Goal: Check status: Check status

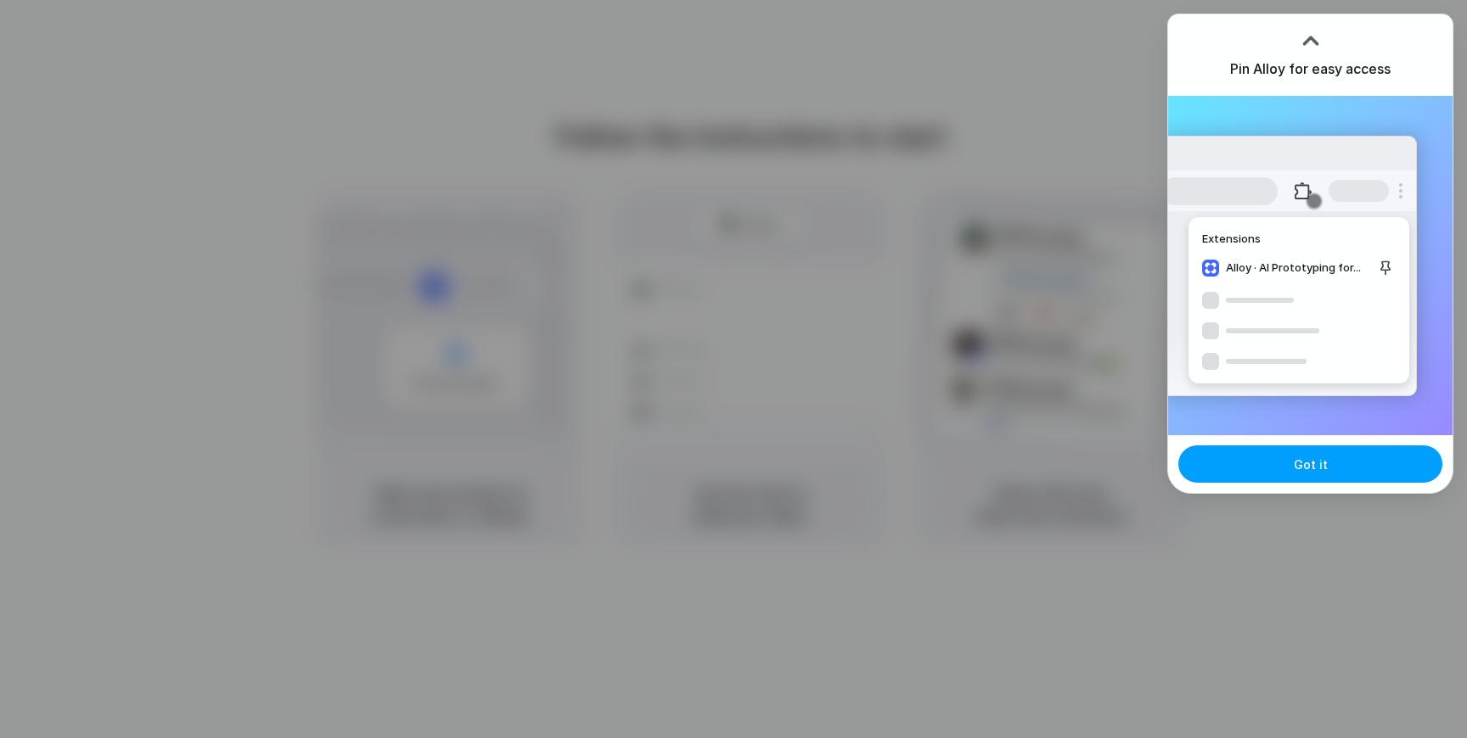
click at [1294, 461] on span "Got it" at bounding box center [1311, 465] width 34 height 18
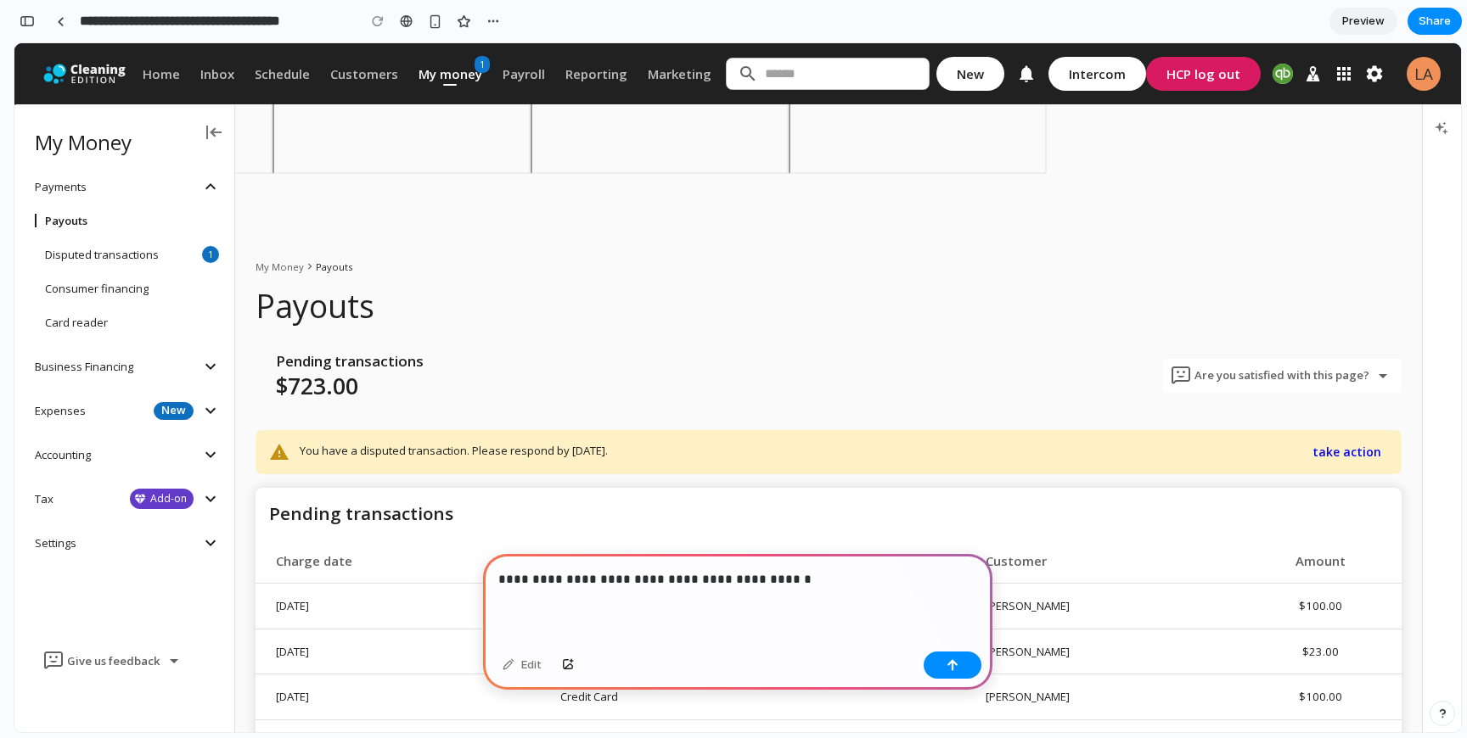
click at [671, 584] on p "**********" at bounding box center [737, 580] width 479 height 20
click at [893, 570] on p "**********" at bounding box center [737, 580] width 479 height 20
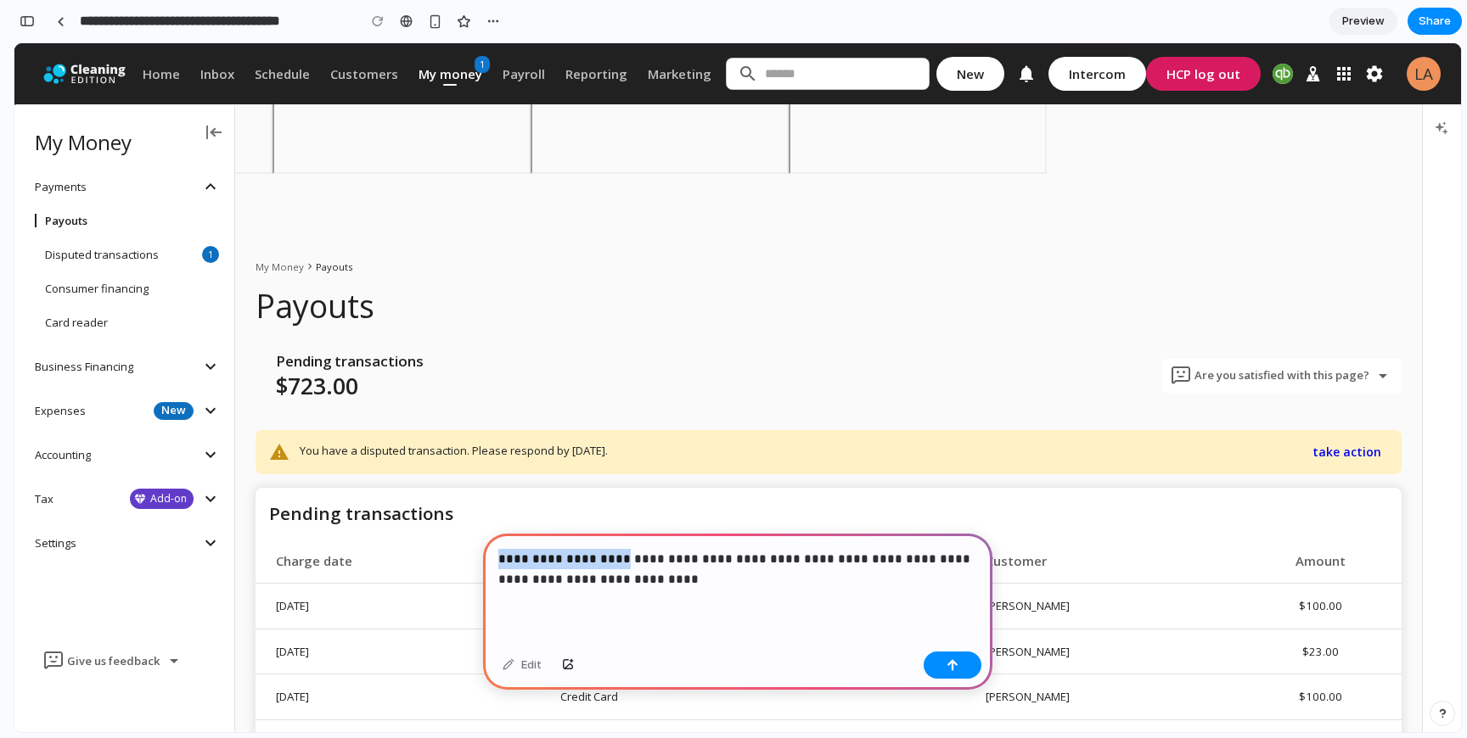
drag, startPoint x: 618, startPoint y: 559, endPoint x: 483, endPoint y: 559, distance: 135.0
click at [483, 559] on div "**********" at bounding box center [737, 589] width 509 height 111
click at [607, 579] on p "**********" at bounding box center [737, 569] width 479 height 41
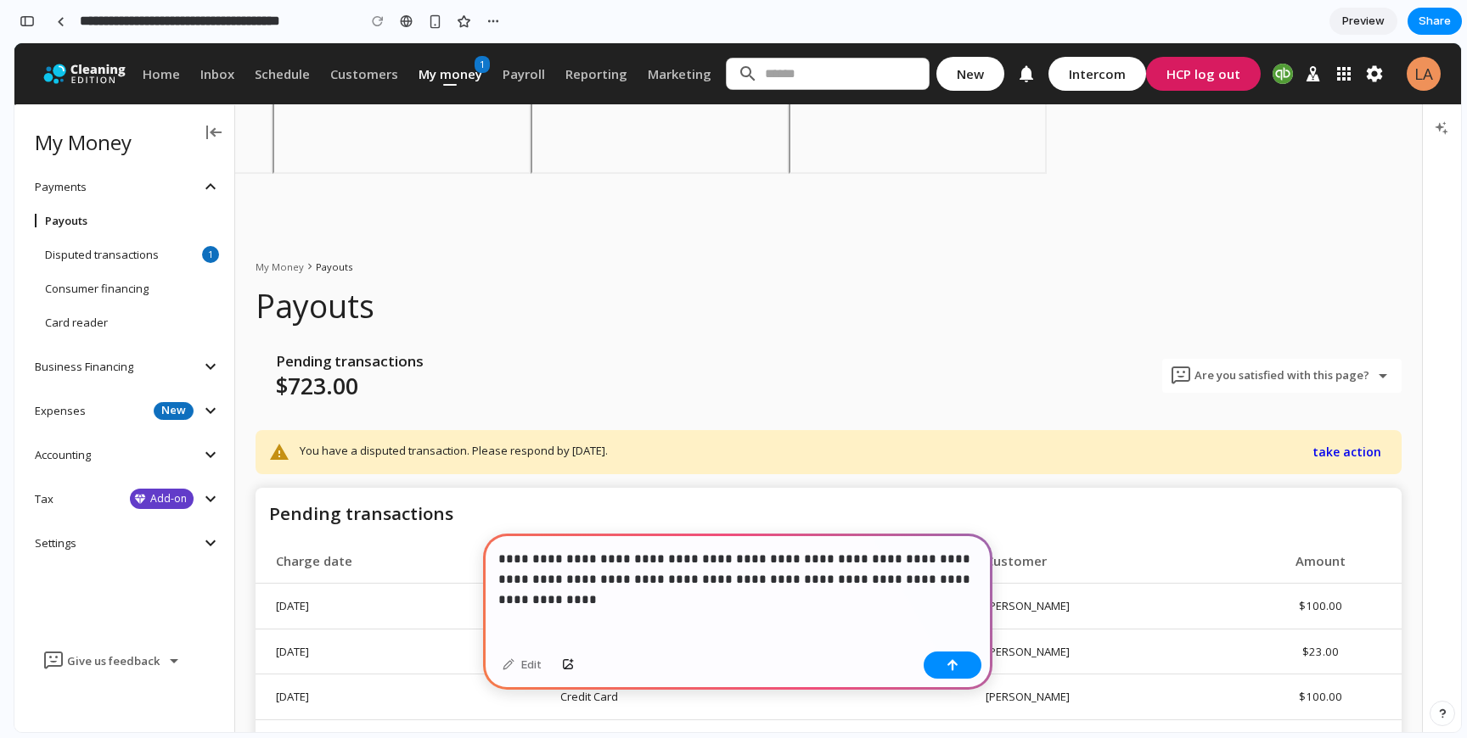
click at [895, 578] on p "**********" at bounding box center [737, 569] width 479 height 41
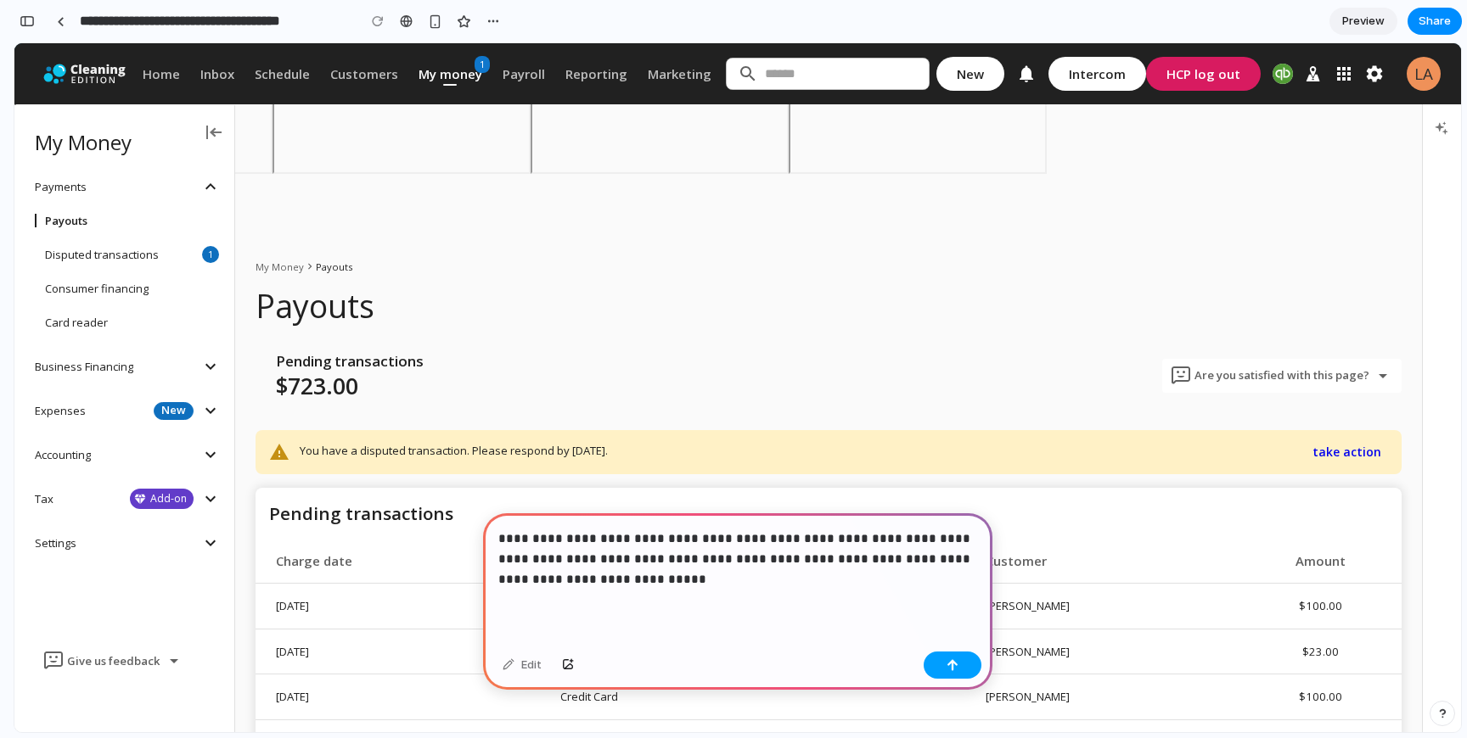
click at [953, 654] on button "button" at bounding box center [953, 665] width 58 height 27
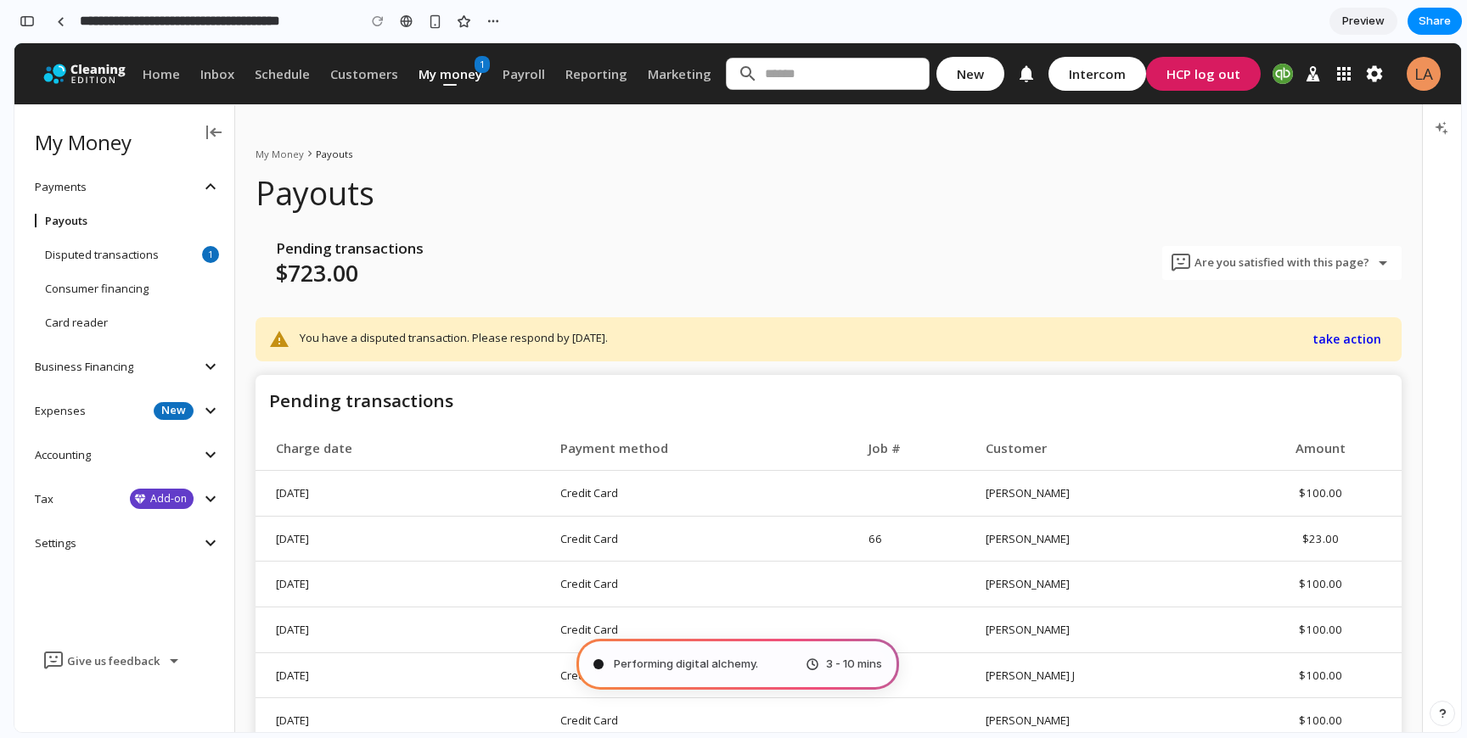
scroll to position [130, 0]
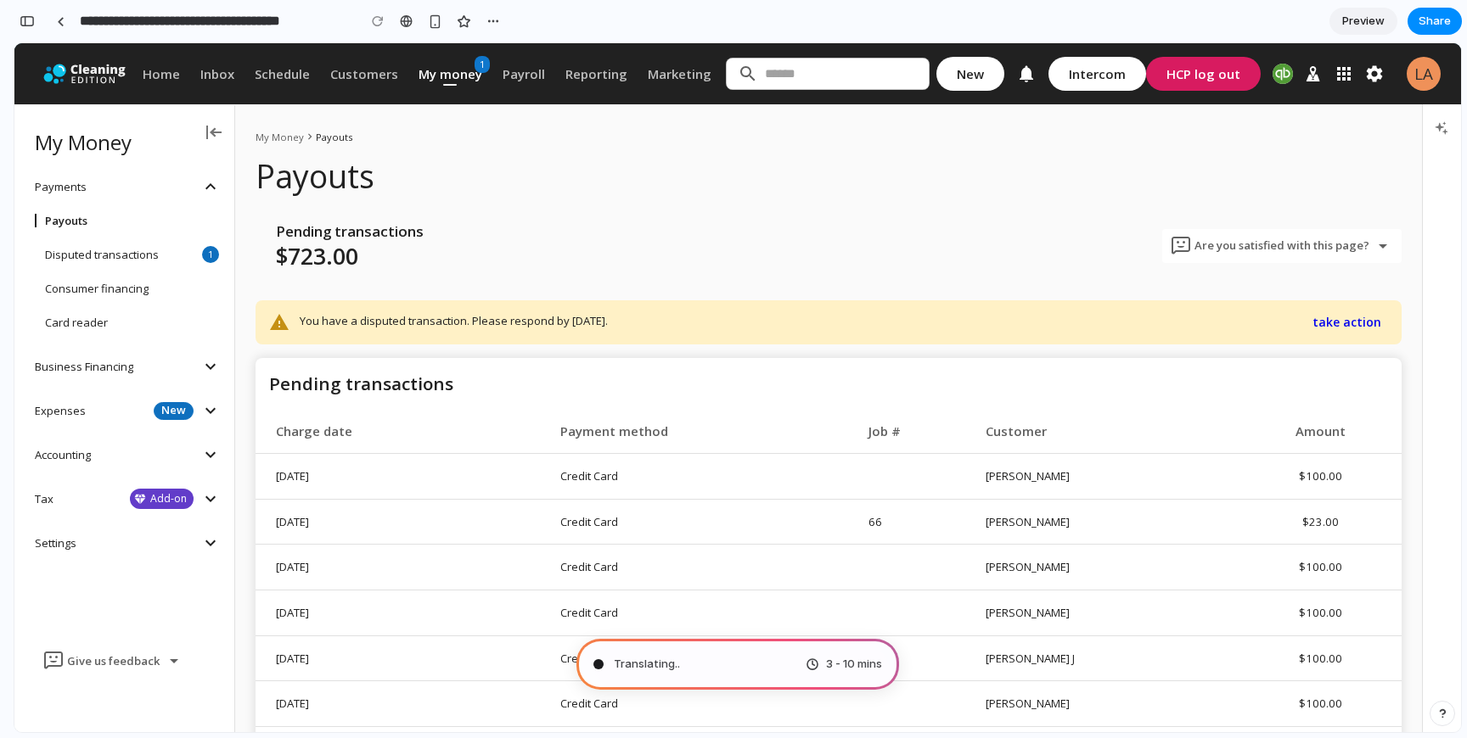
type input "**********"
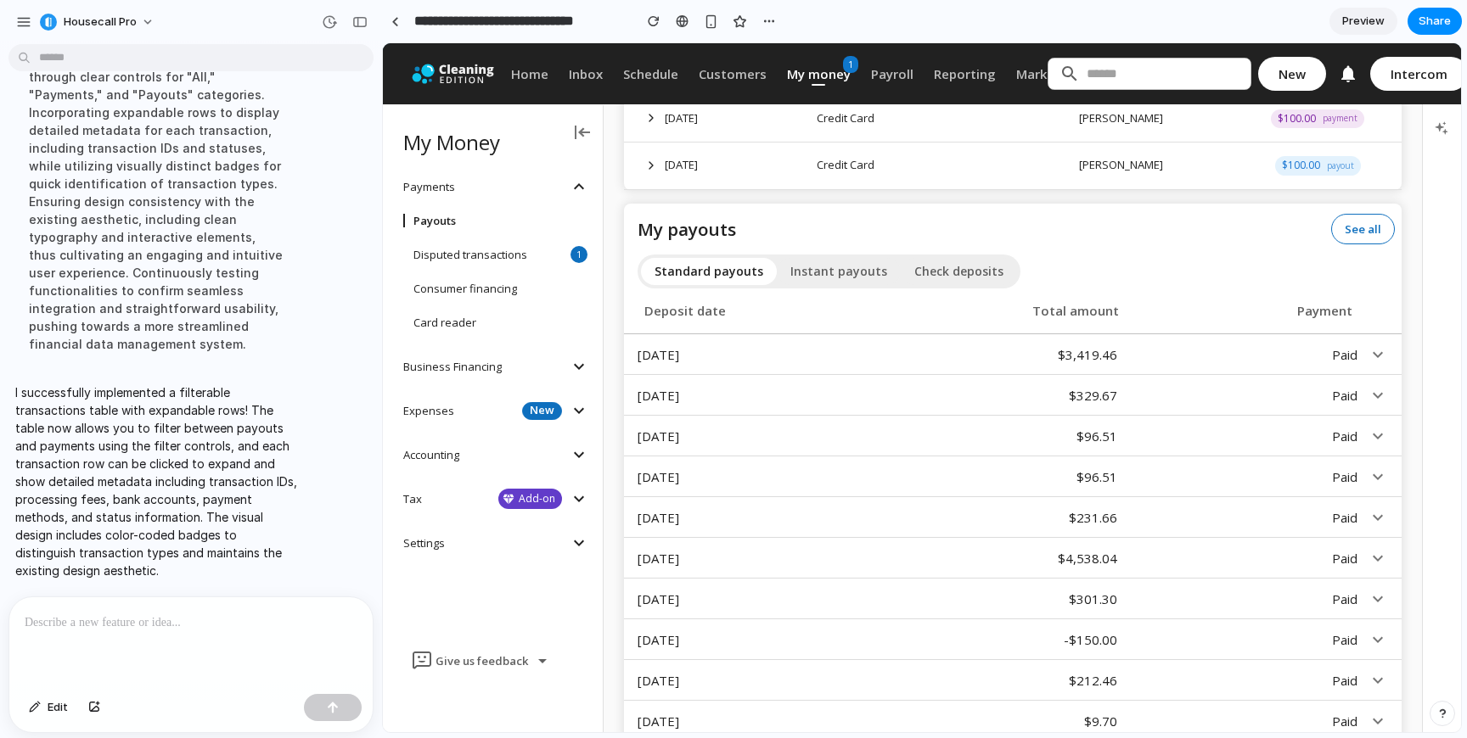
scroll to position [707, 0]
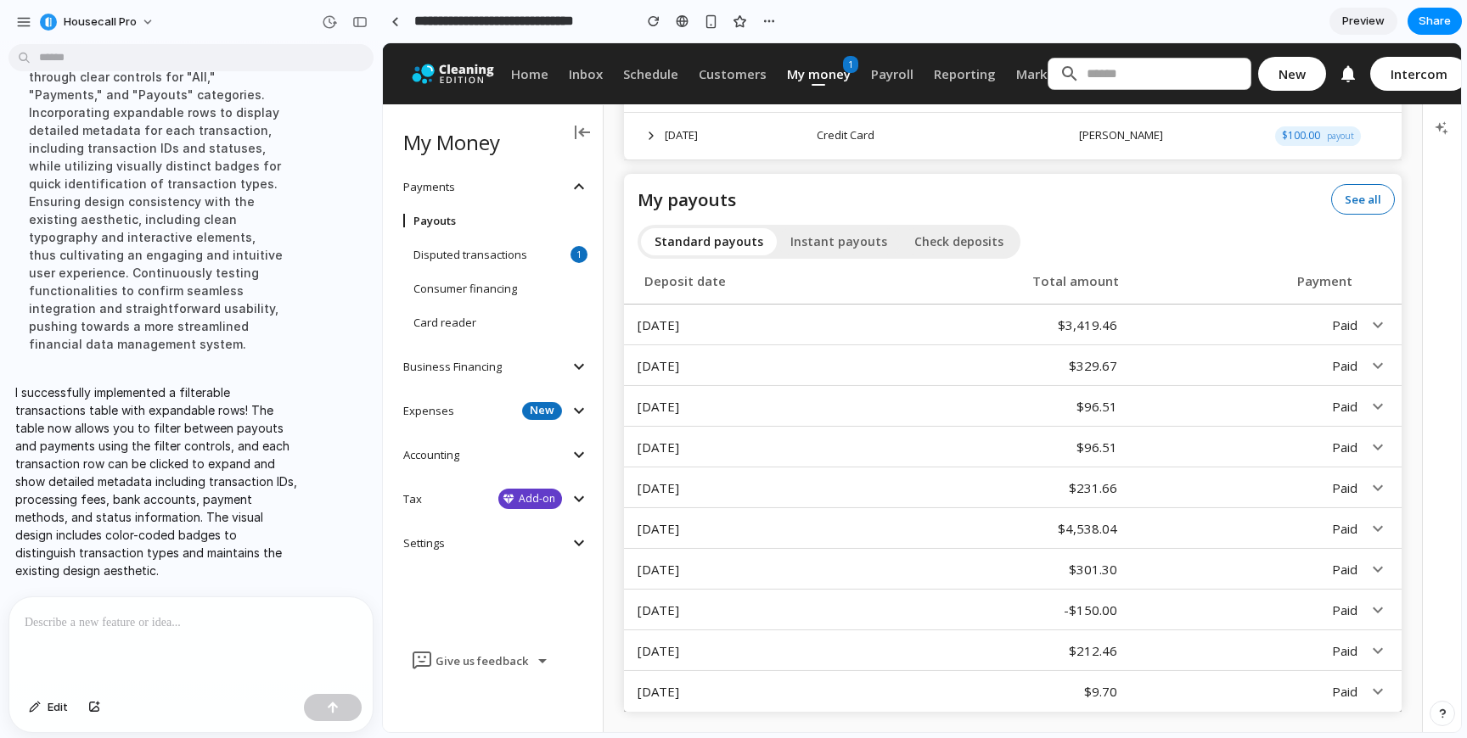
click at [932, 323] on p "$3,419.46" at bounding box center [998, 326] width 240 height 20
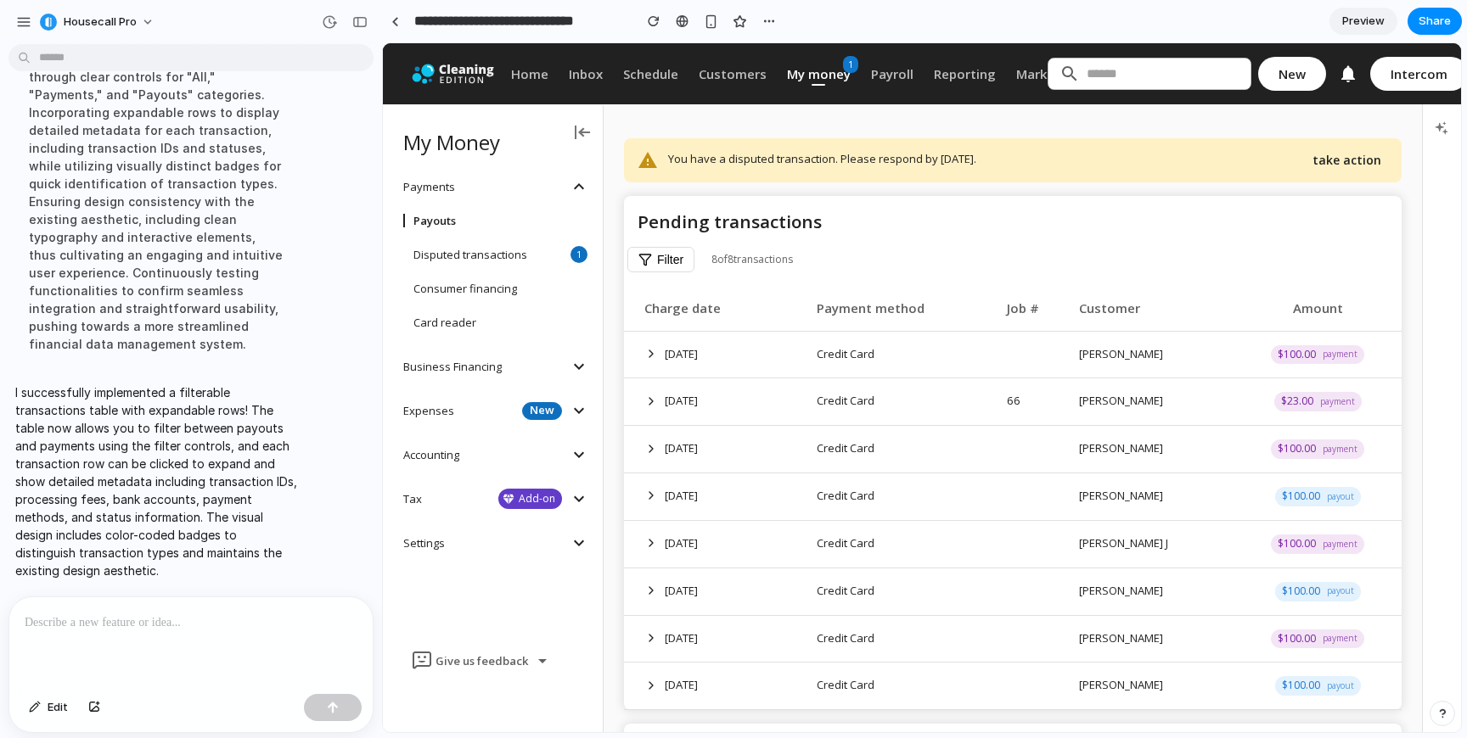
scroll to position [149, 0]
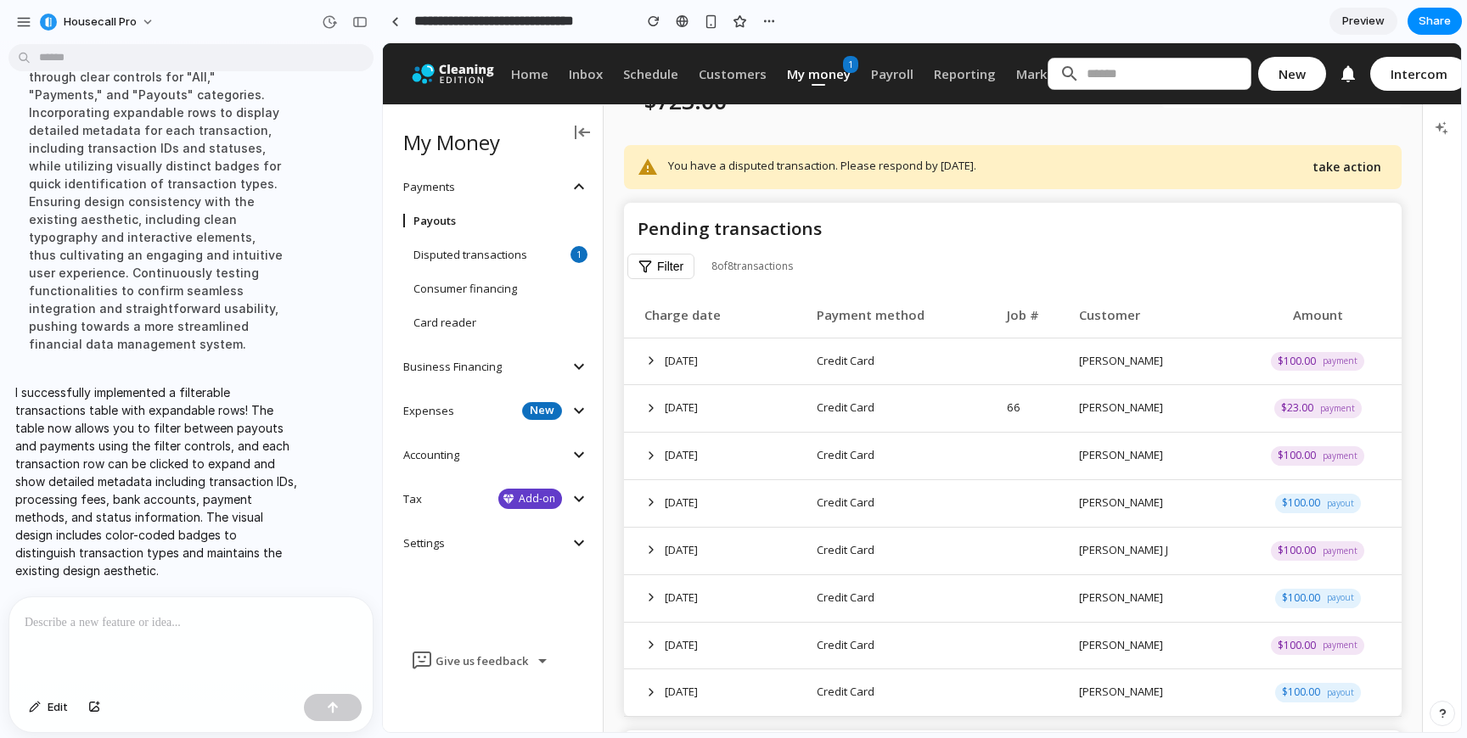
click at [660, 266] on button "Filter" at bounding box center [660, 266] width 67 height 25
click at [842, 267] on button "payouts" at bounding box center [848, 266] width 59 height 20
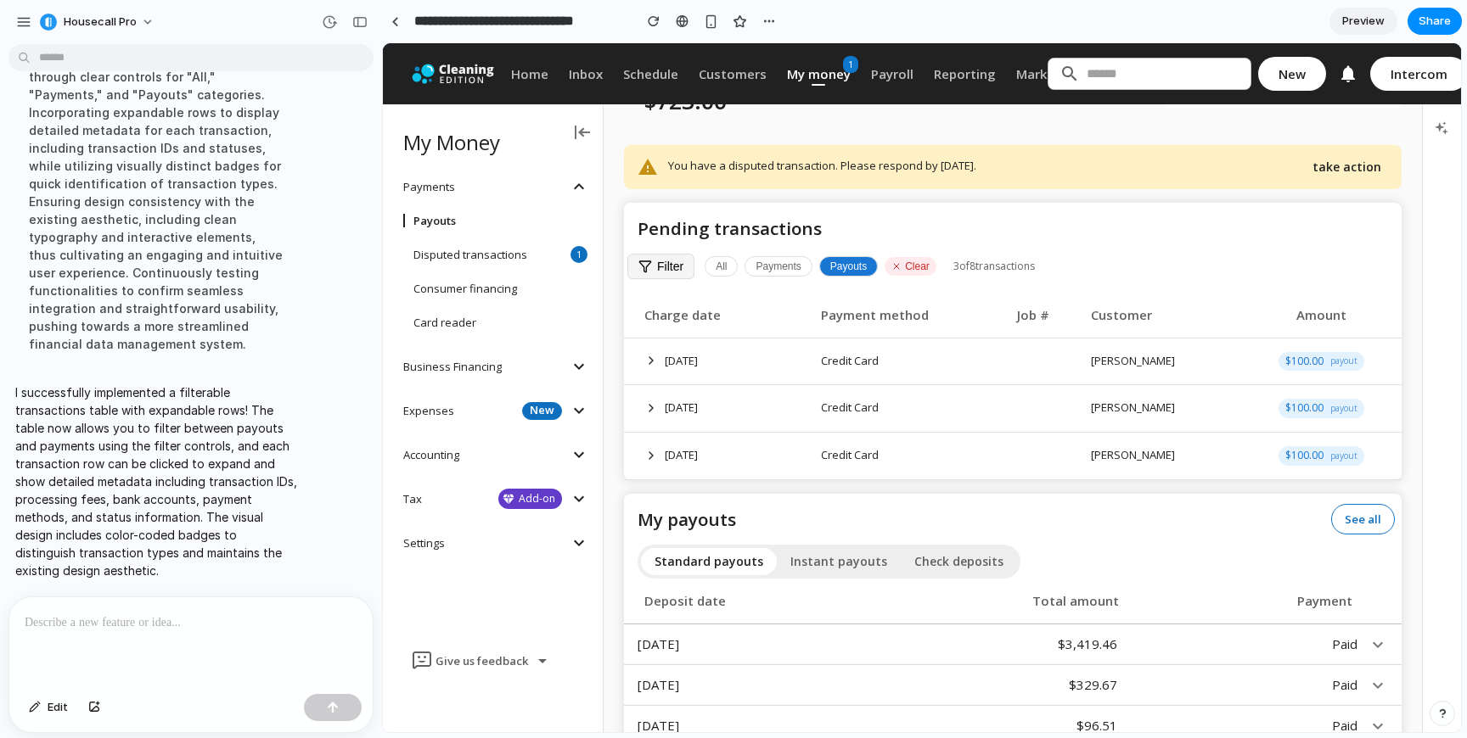
click at [842, 267] on button "payouts" at bounding box center [848, 266] width 59 height 20
click at [905, 266] on button "Clear" at bounding box center [910, 266] width 52 height 19
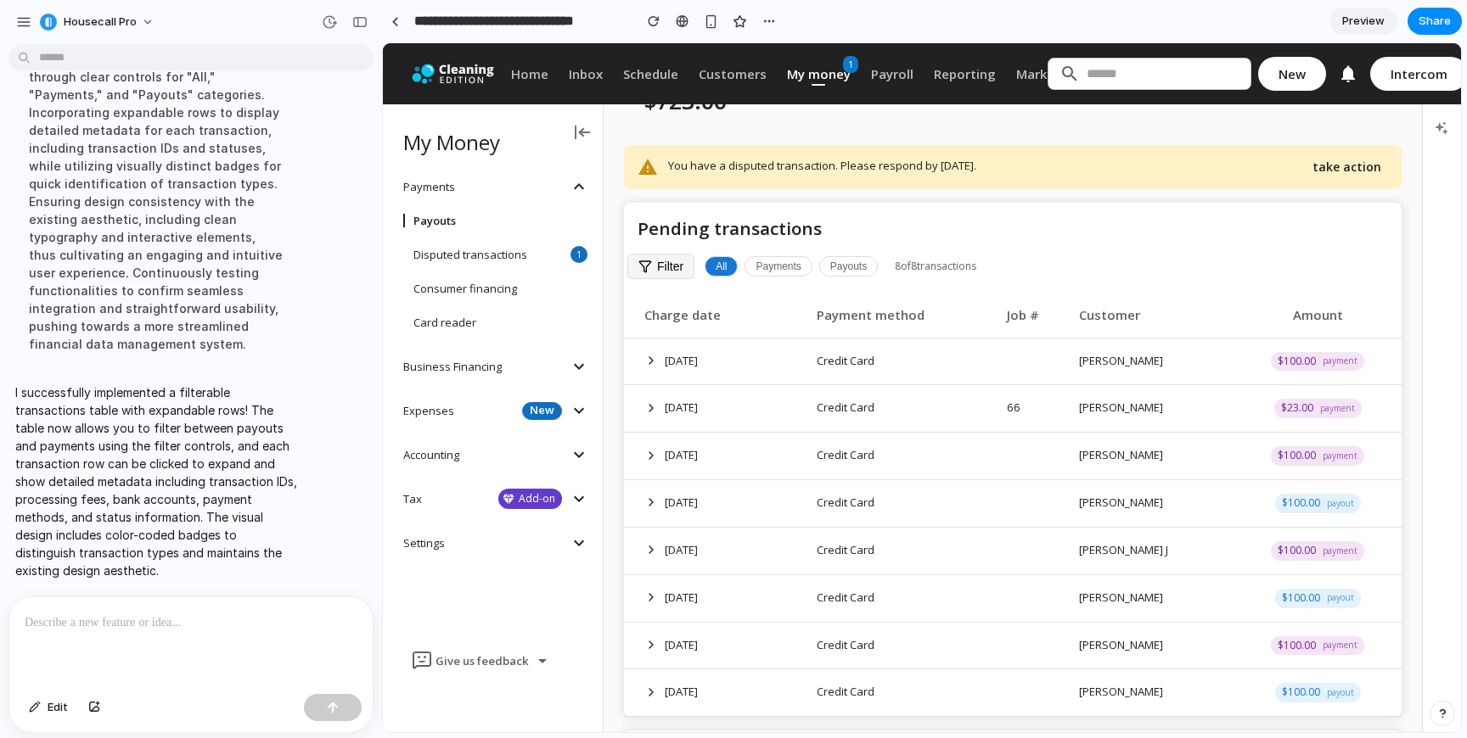
click at [840, 271] on button "payouts" at bounding box center [848, 266] width 59 height 20
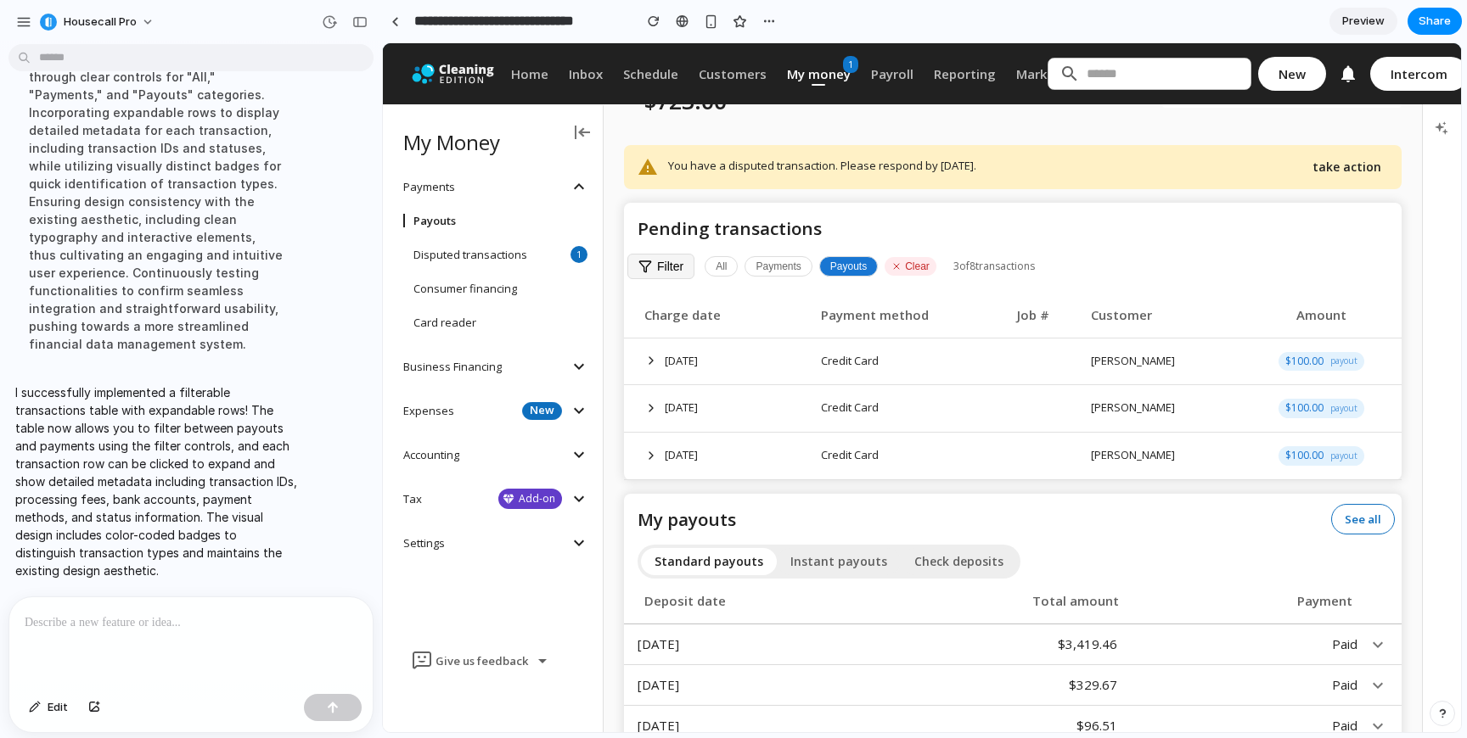
click at [910, 256] on div "all payments payouts Clear" at bounding box center [821, 266] width 232 height 20
click at [910, 261] on button "Clear" at bounding box center [910, 266] width 52 height 19
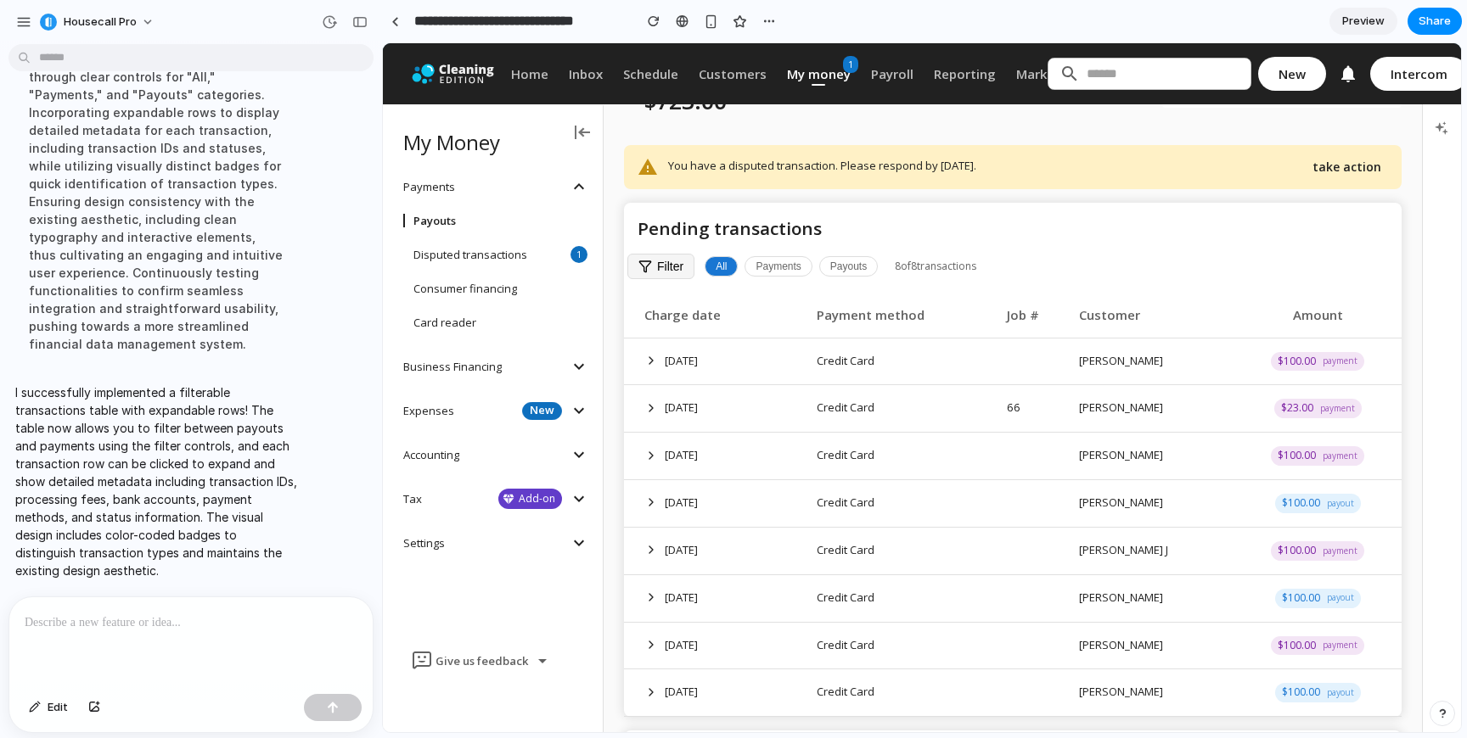
click at [928, 499] on div "Credit Card" at bounding box center [905, 503] width 177 height 18
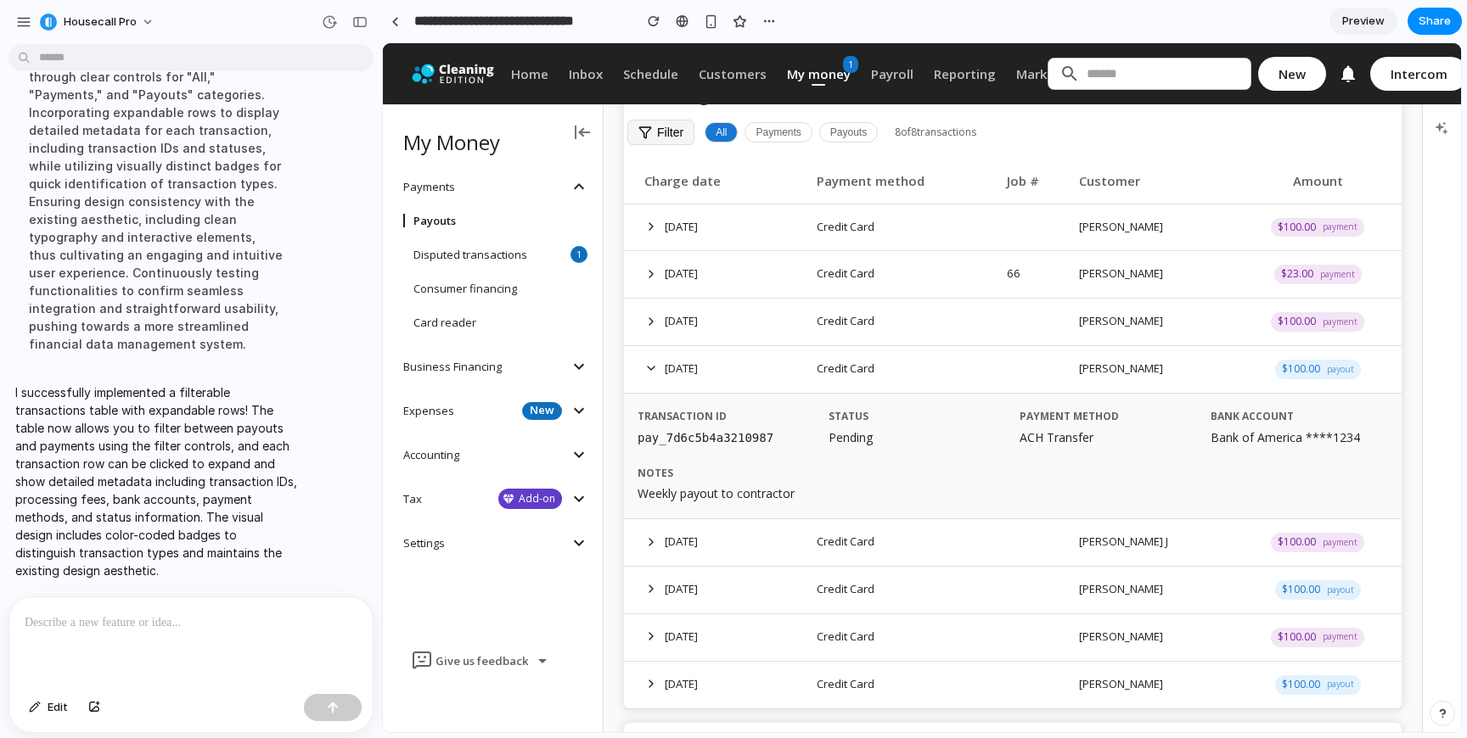
scroll to position [284, 0]
click at [941, 228] on div "Credit Card" at bounding box center [905, 226] width 177 height 18
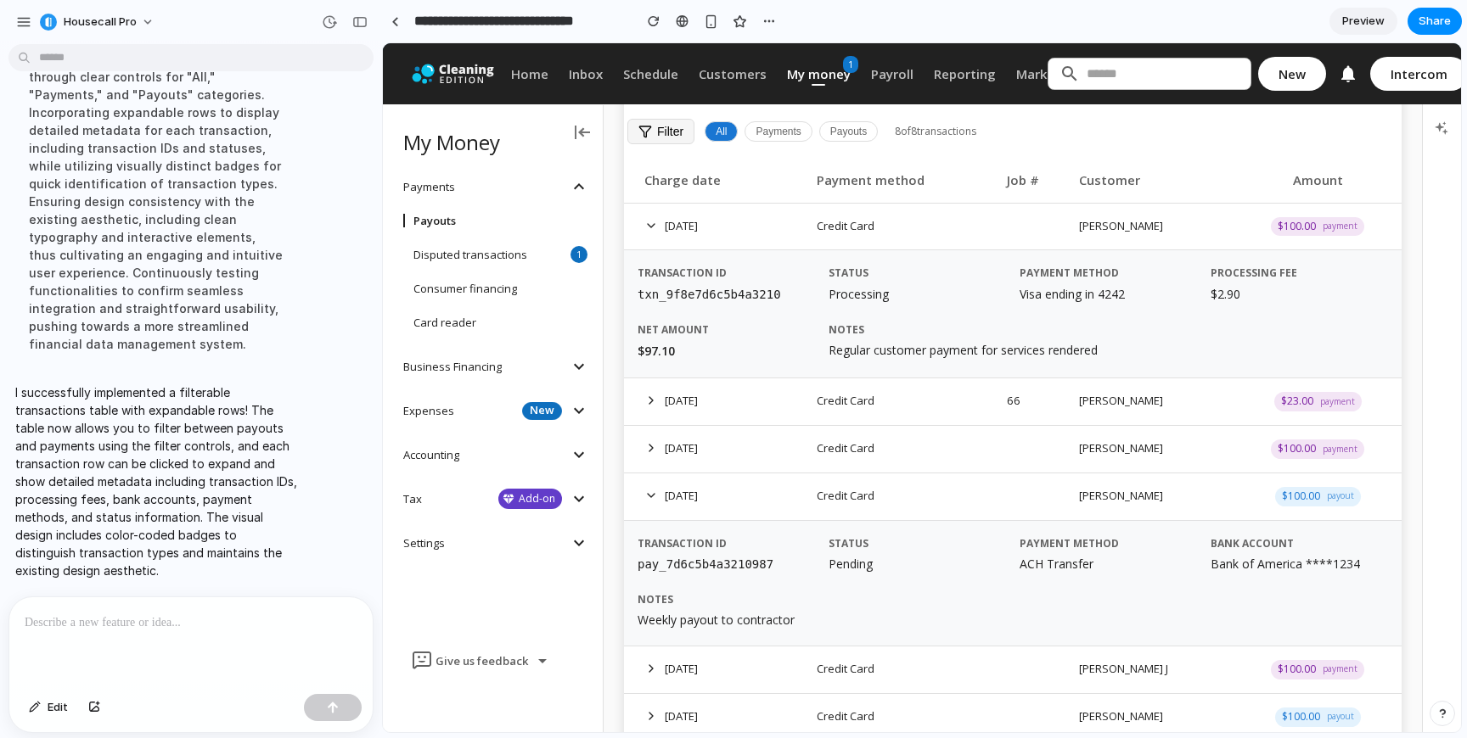
click at [941, 228] on div "Credit Card" at bounding box center [905, 226] width 177 height 18
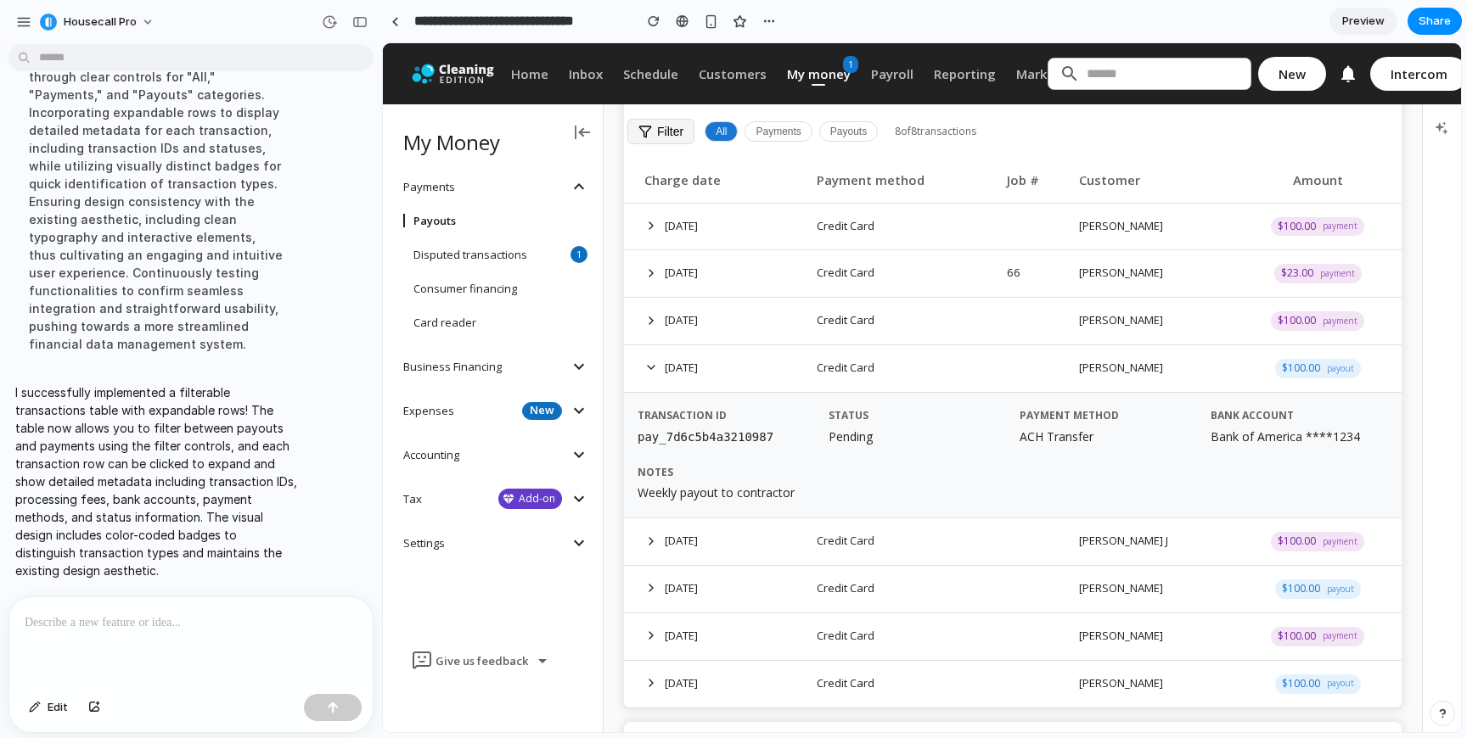
click at [931, 430] on p "Pending" at bounding box center [916, 437] width 177 height 19
click at [1148, 461] on div "Transaction ID pay_7d6c5b4a3210987 Status Pending Payment Method ACH Transfer B…" at bounding box center [1012, 456] width 750 height 98
click at [958, 367] on div "Credit Card" at bounding box center [905, 368] width 177 height 18
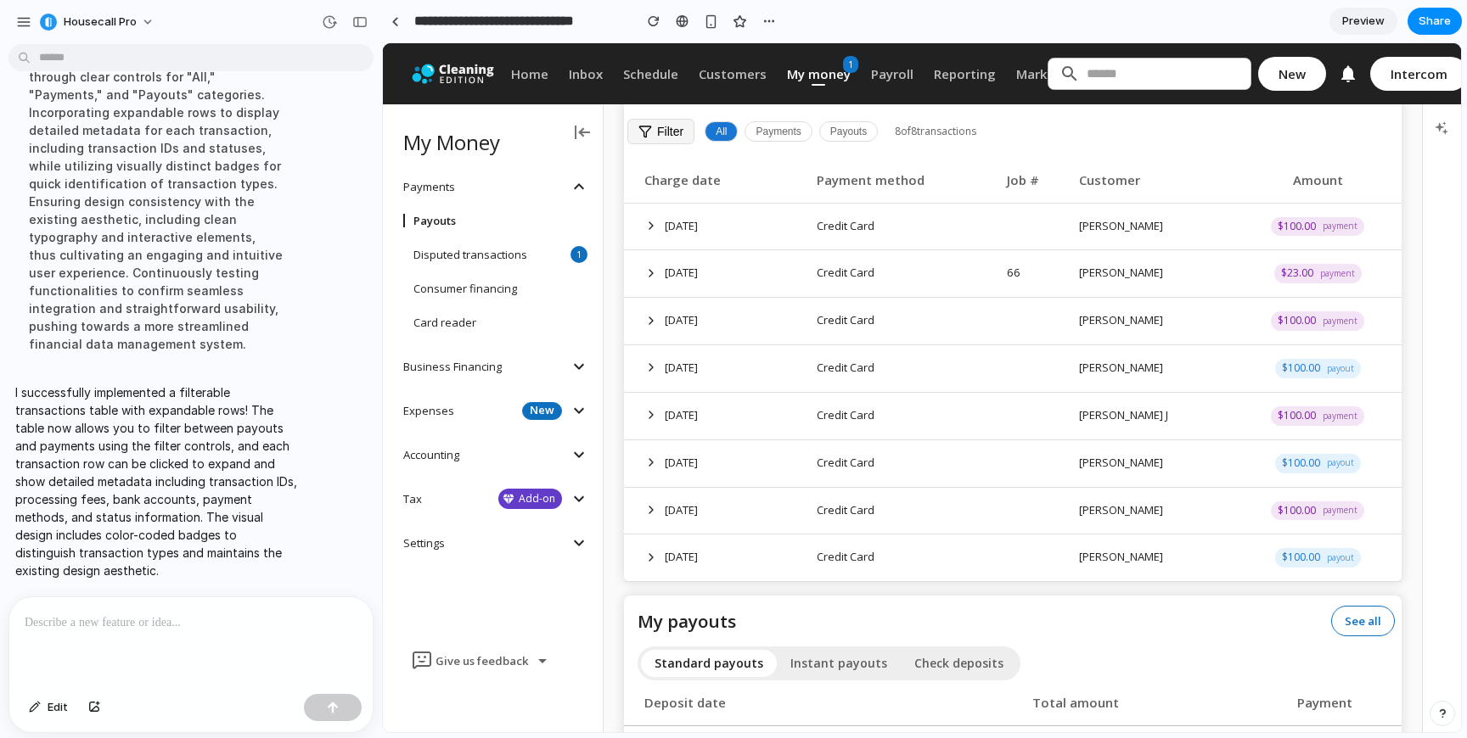
click at [958, 235] on td "Credit Card" at bounding box center [905, 227] width 190 height 48
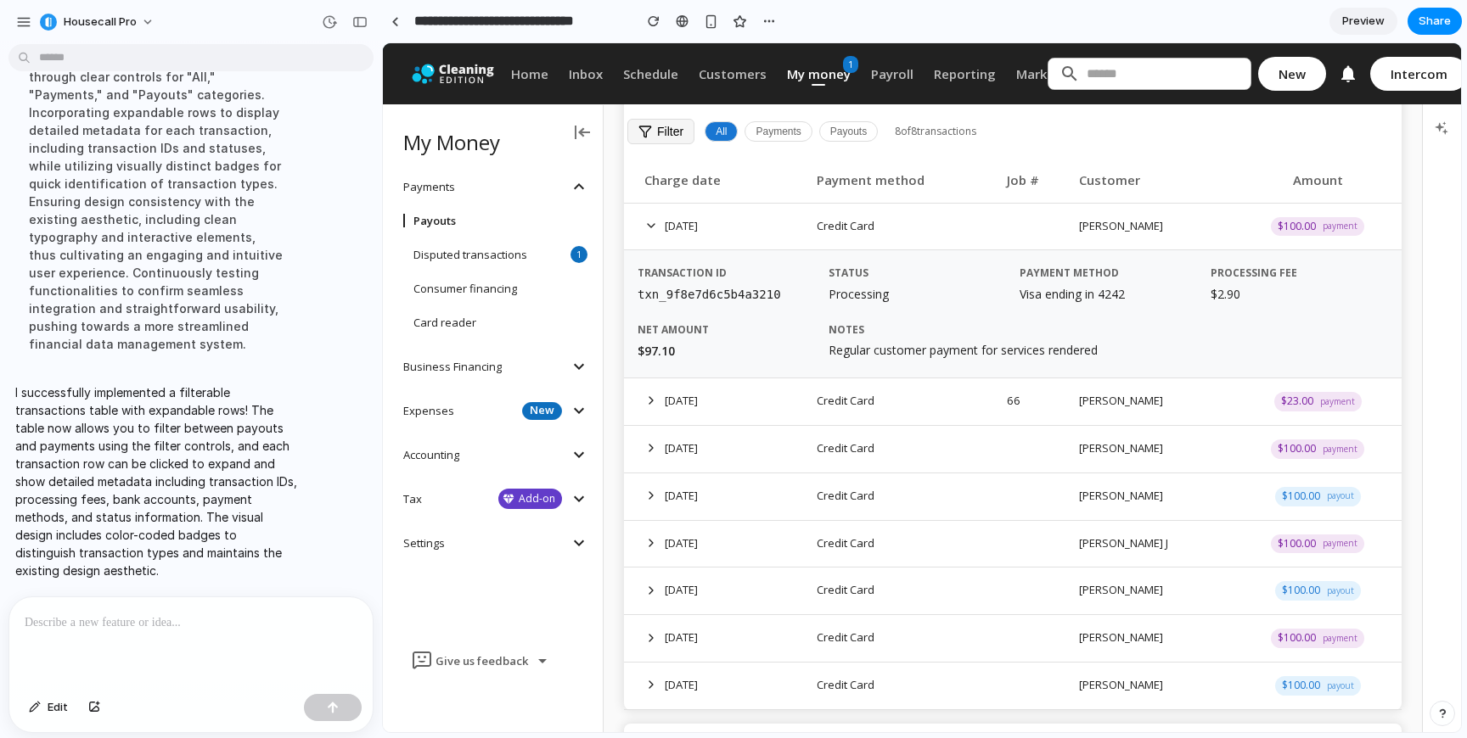
click at [958, 235] on td "Credit Card" at bounding box center [905, 227] width 190 height 48
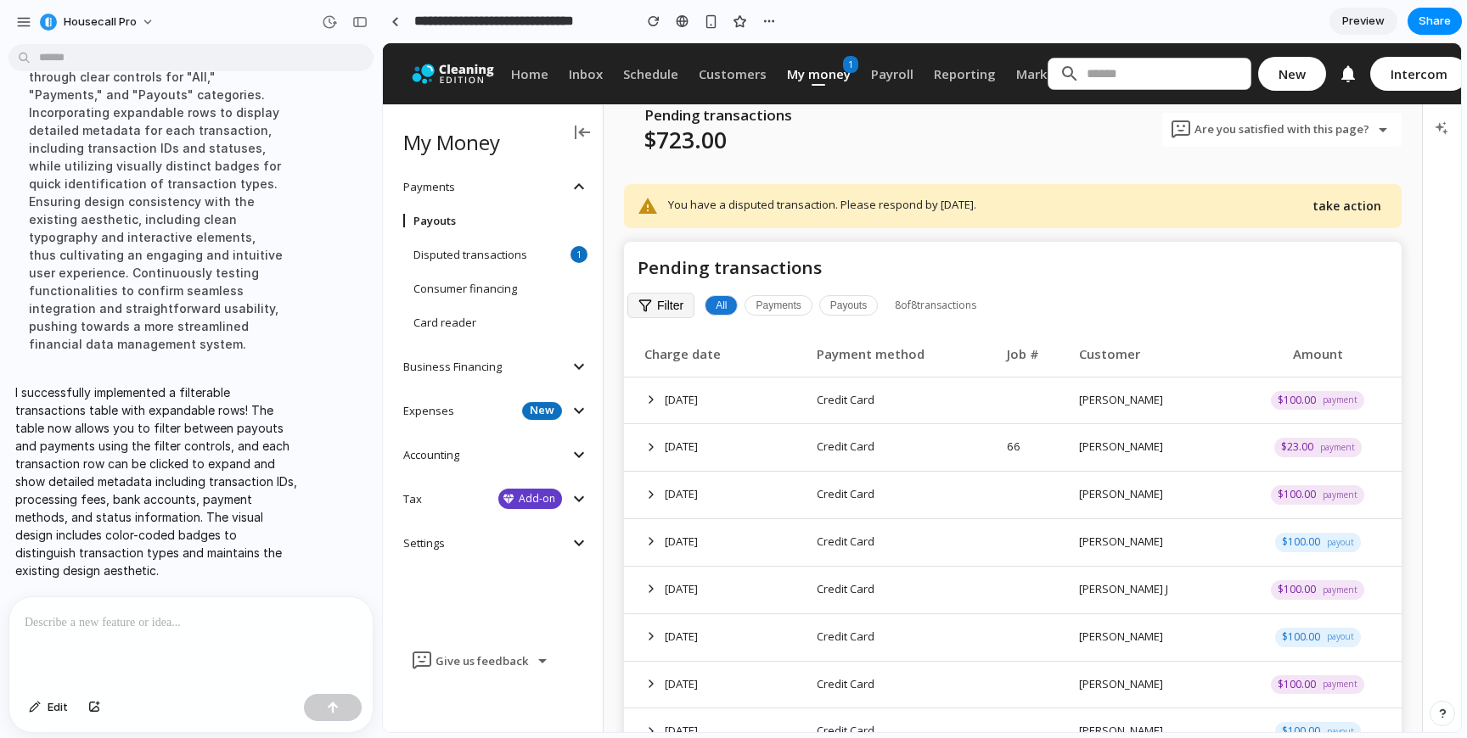
scroll to position [0, 0]
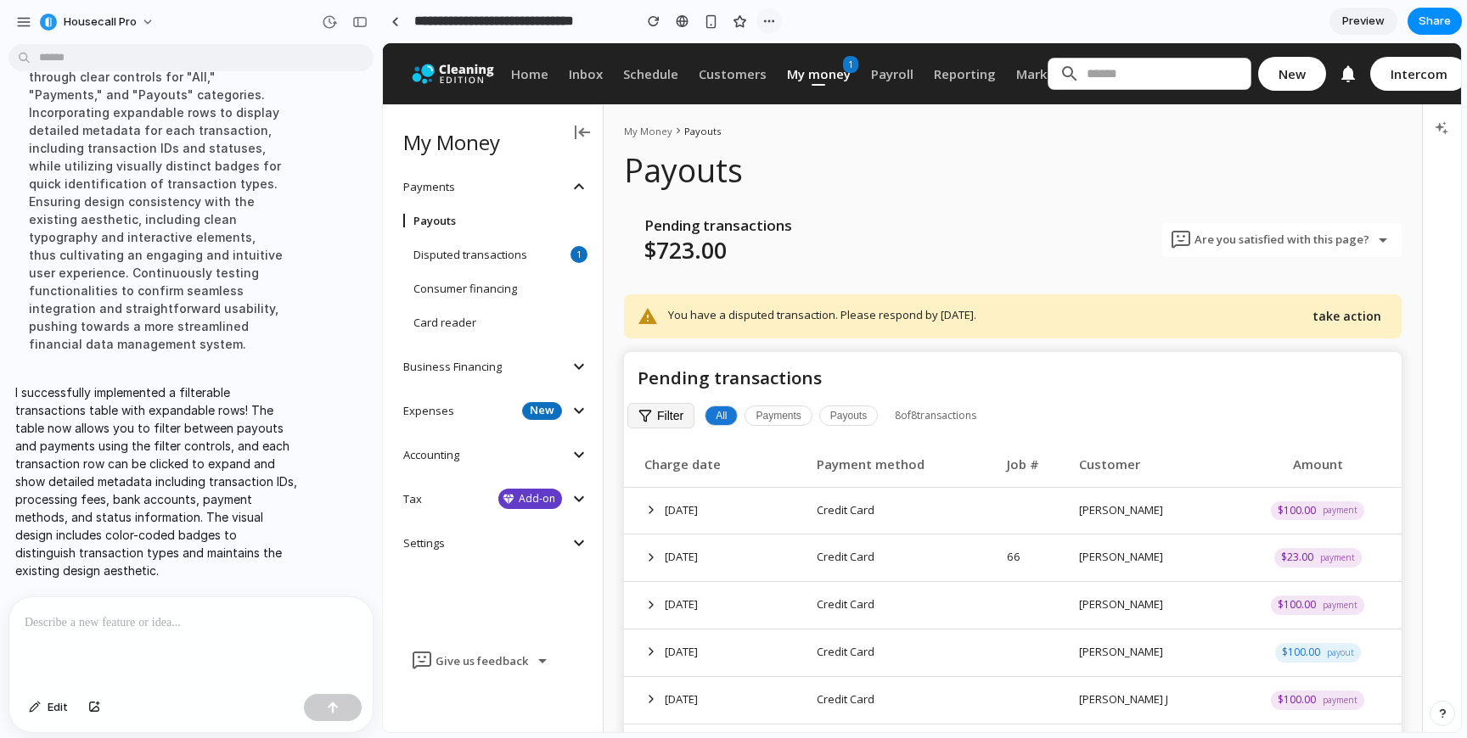
click at [766, 20] on div "button" at bounding box center [769, 21] width 14 height 14
click at [766, 20] on div "Duplicate Delete" at bounding box center [733, 369] width 1467 height 738
